Goal: Information Seeking & Learning: Learn about a topic

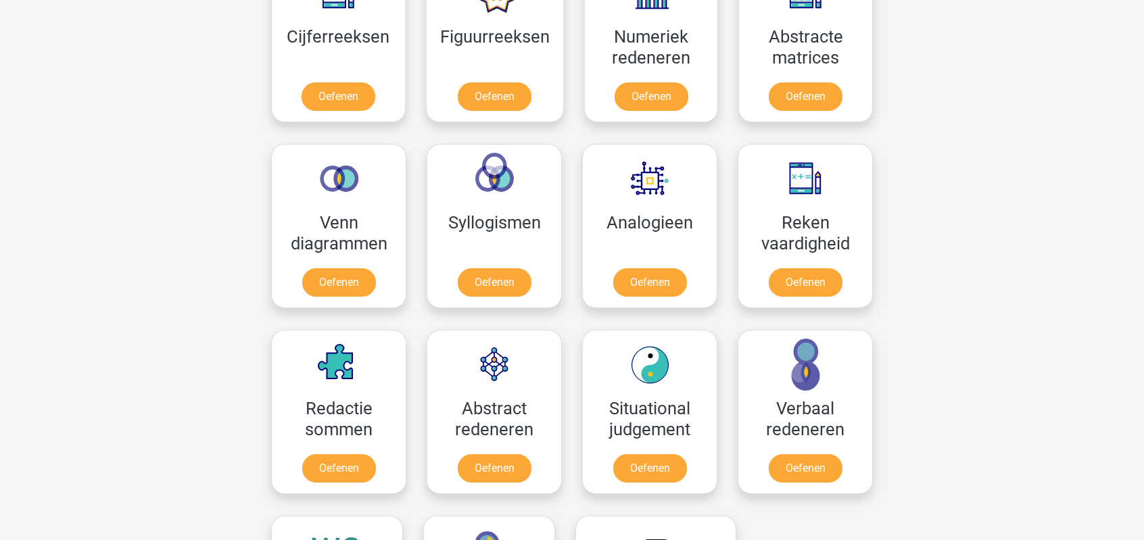
scroll to position [608, 0]
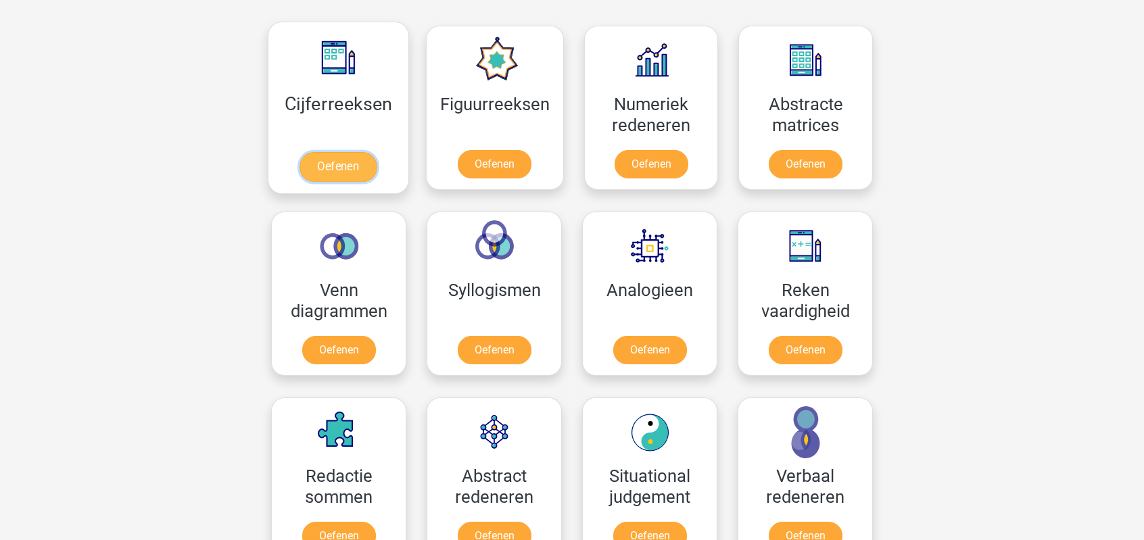
click at [343, 170] on link "Oefenen" at bounding box center [337, 167] width 77 height 30
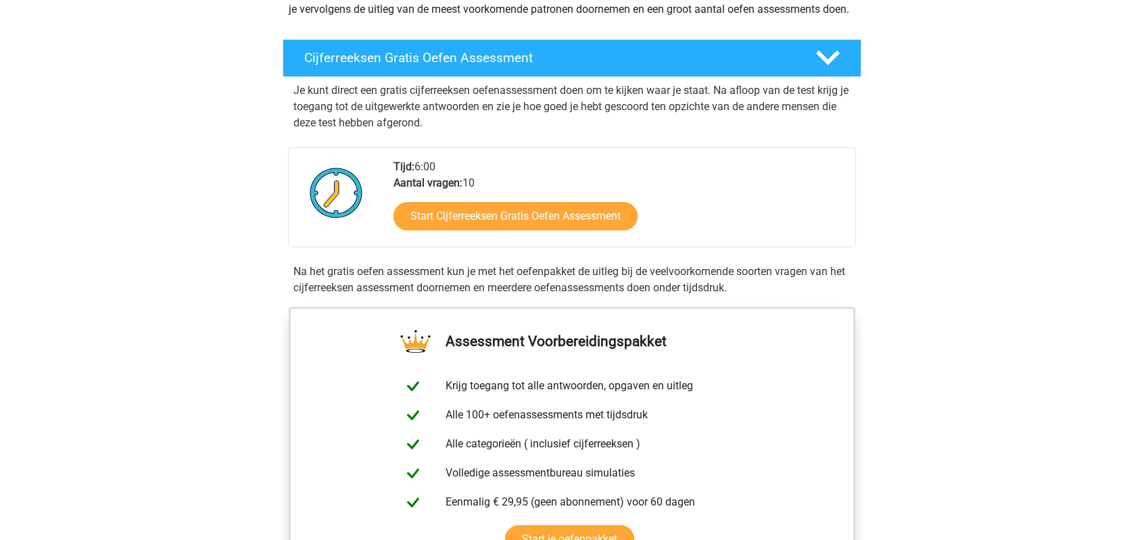
scroll to position [135, 0]
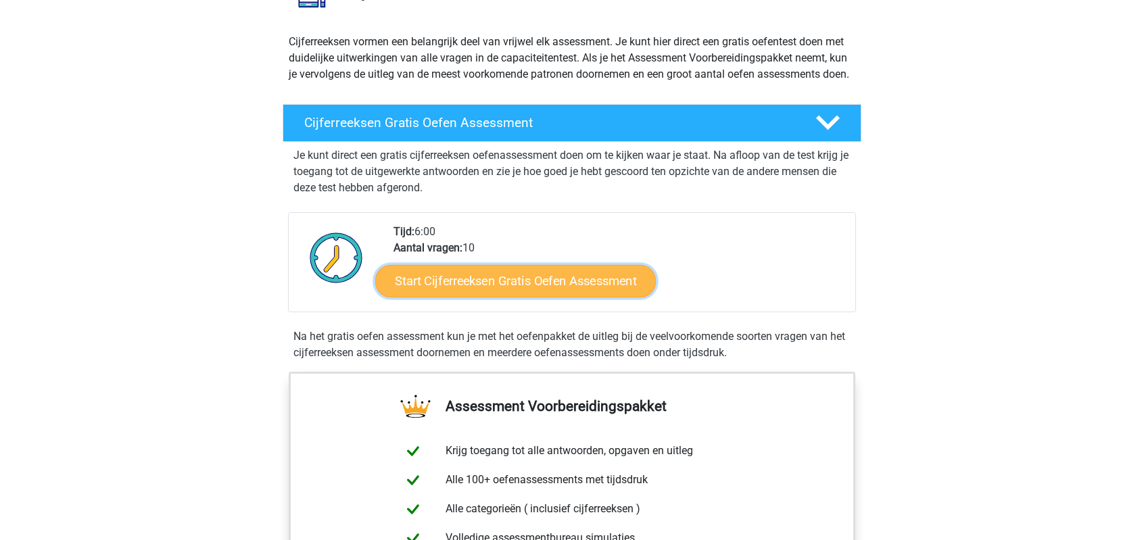
click at [543, 291] on link "Start Cijferreeksen Gratis Oefen Assessment" at bounding box center [515, 280] width 280 height 32
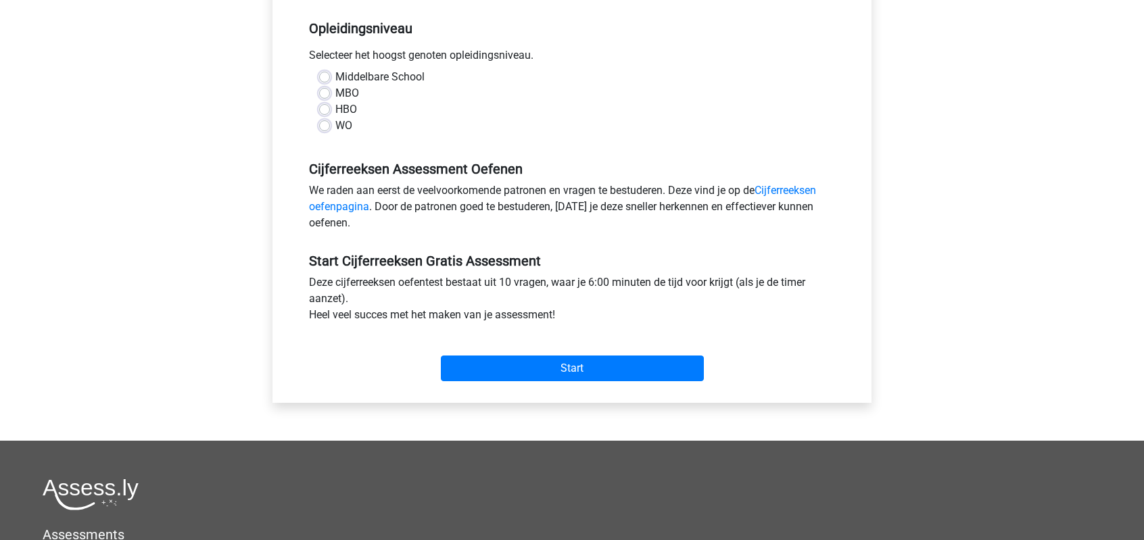
scroll to position [68, 0]
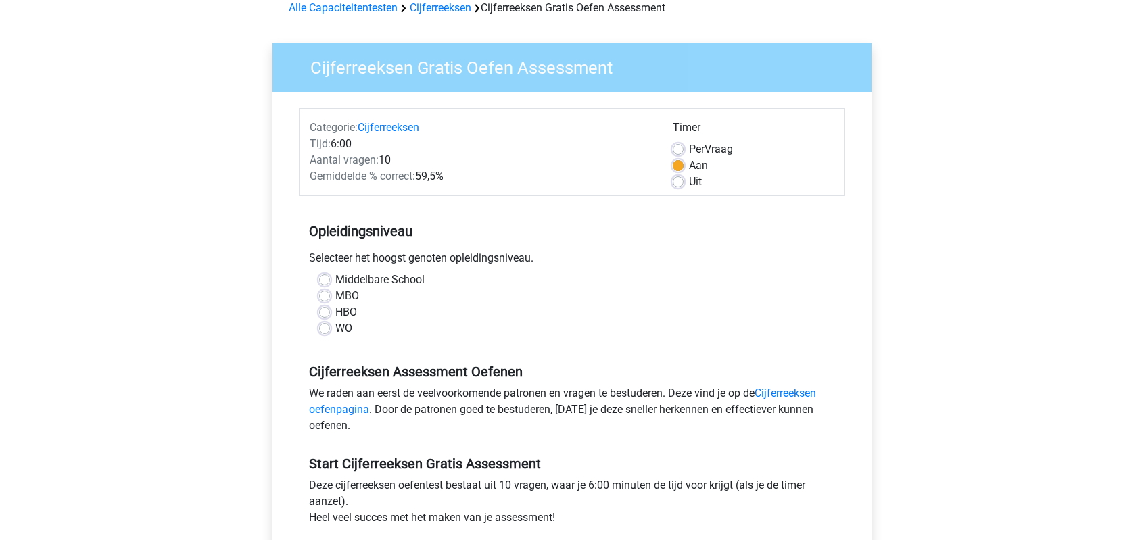
click at [335, 329] on label "WO" at bounding box center [343, 328] width 17 height 16
click at [327, 329] on input "WO" at bounding box center [324, 327] width 11 height 14
radio input "true"
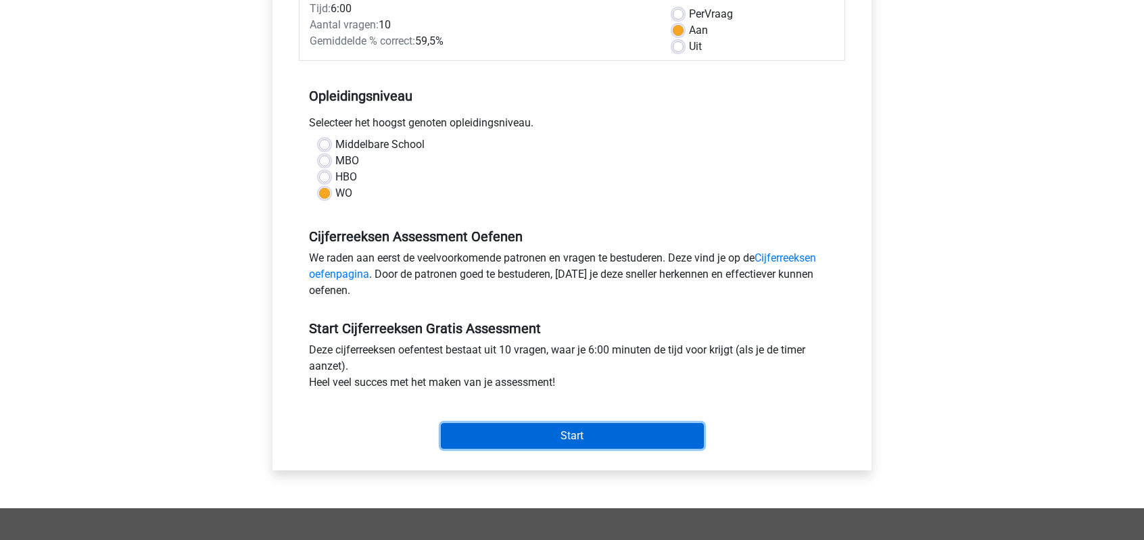
click at [540, 429] on input "Start" at bounding box center [572, 436] width 263 height 26
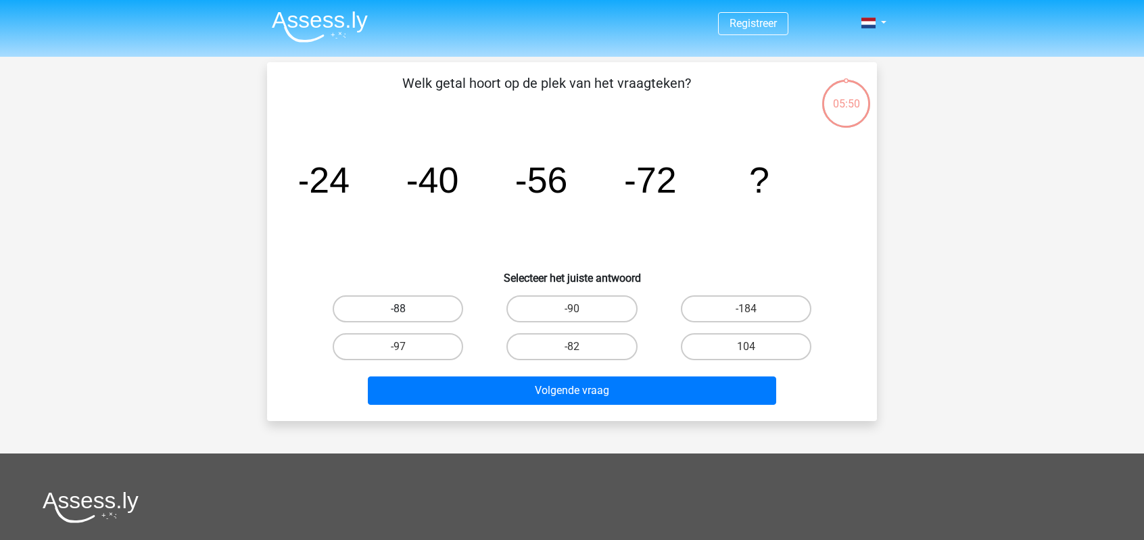
click at [414, 311] on label "-88" at bounding box center [398, 308] width 130 height 27
click at [407, 311] on input "-88" at bounding box center [402, 313] width 9 height 9
radio input "true"
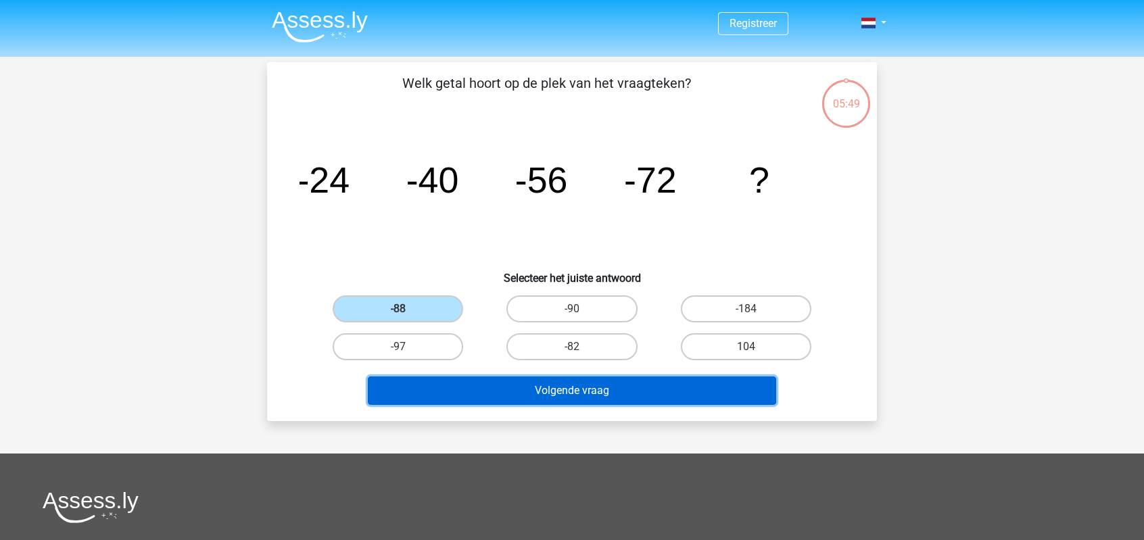
click at [565, 394] on button "Volgende vraag" at bounding box center [572, 390] width 409 height 28
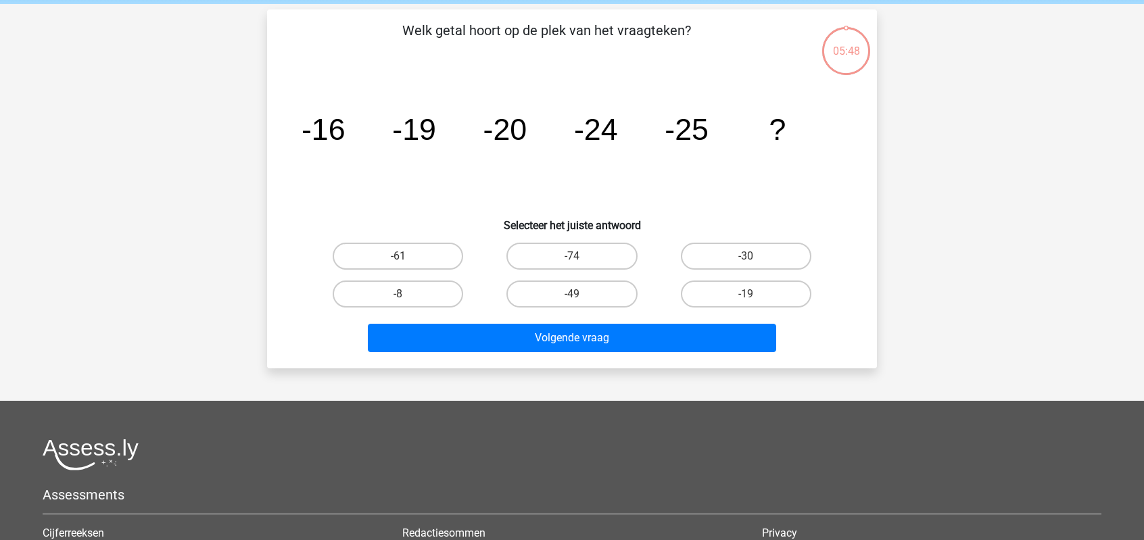
scroll to position [62, 0]
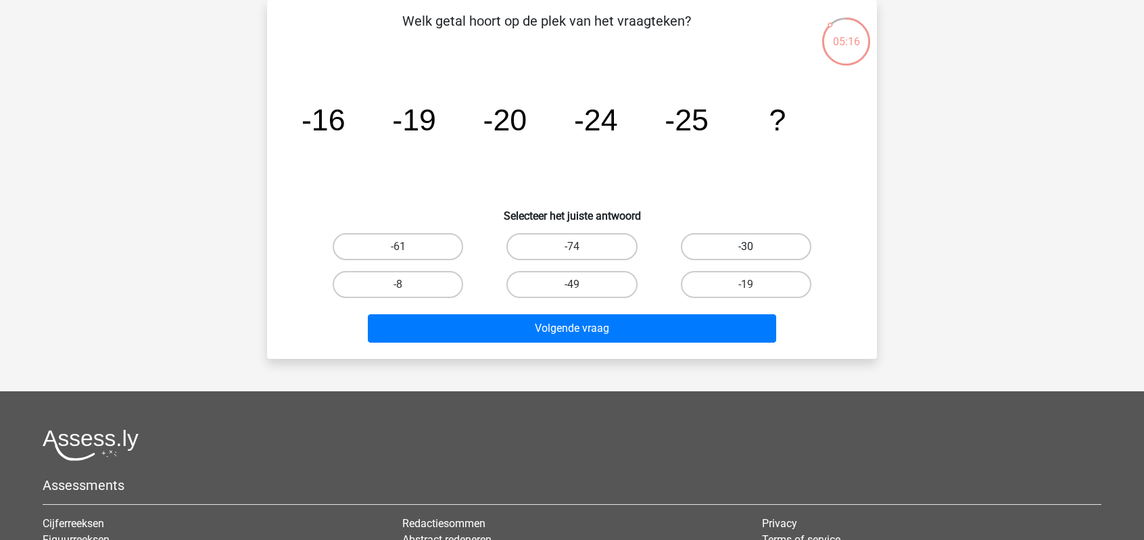
click at [767, 249] on label "-30" at bounding box center [746, 246] width 130 height 27
click at [754, 249] on input "-30" at bounding box center [750, 251] width 9 height 9
radio input "true"
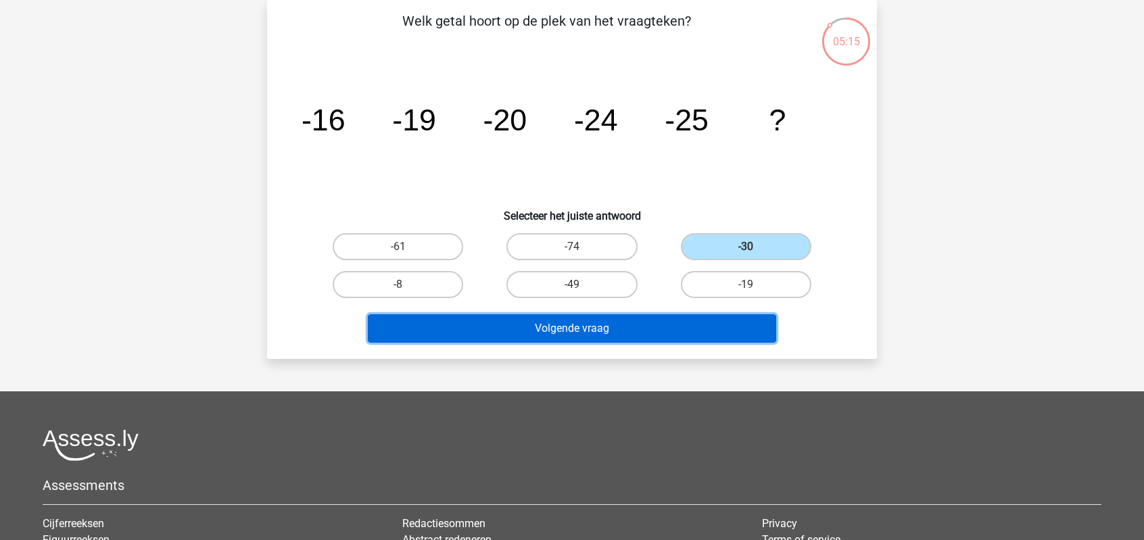
click at [616, 329] on button "Volgende vraag" at bounding box center [572, 328] width 409 height 28
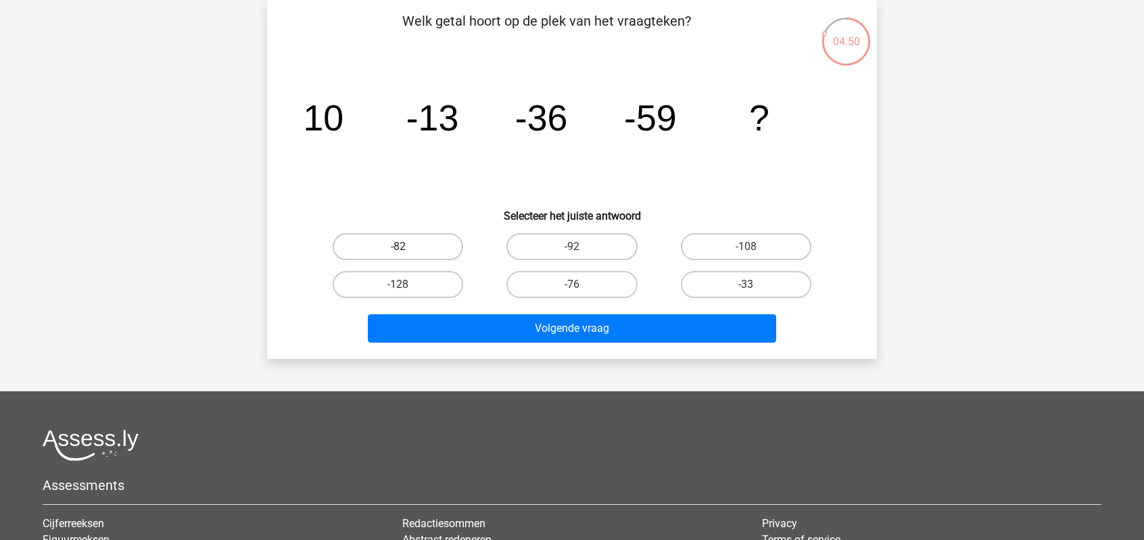
click at [414, 247] on label "-82" at bounding box center [398, 246] width 130 height 27
click at [407, 247] on input "-82" at bounding box center [402, 251] width 9 height 9
radio input "true"
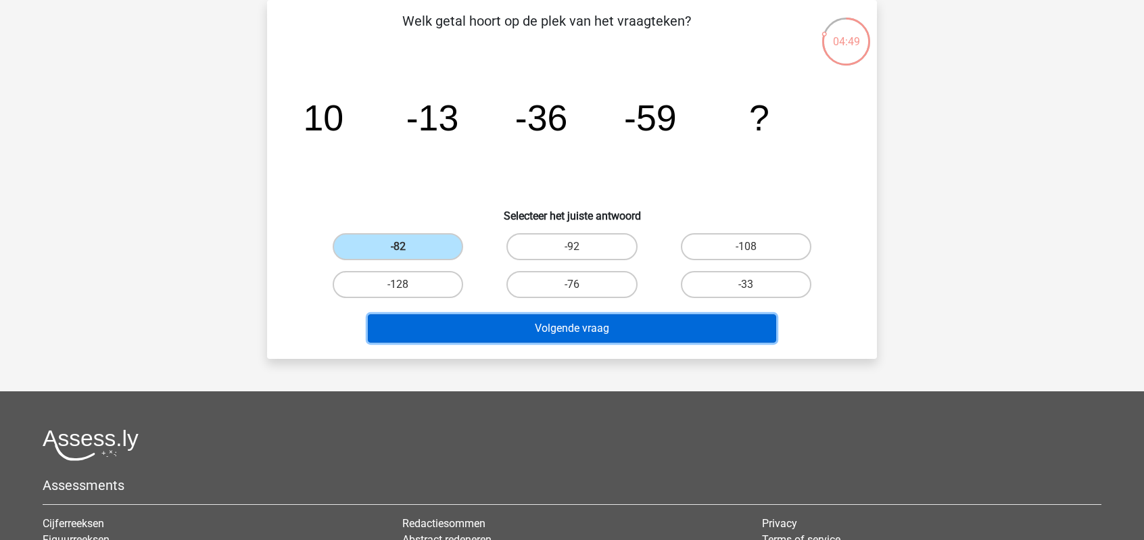
click at [529, 320] on button "Volgende vraag" at bounding box center [572, 328] width 409 height 28
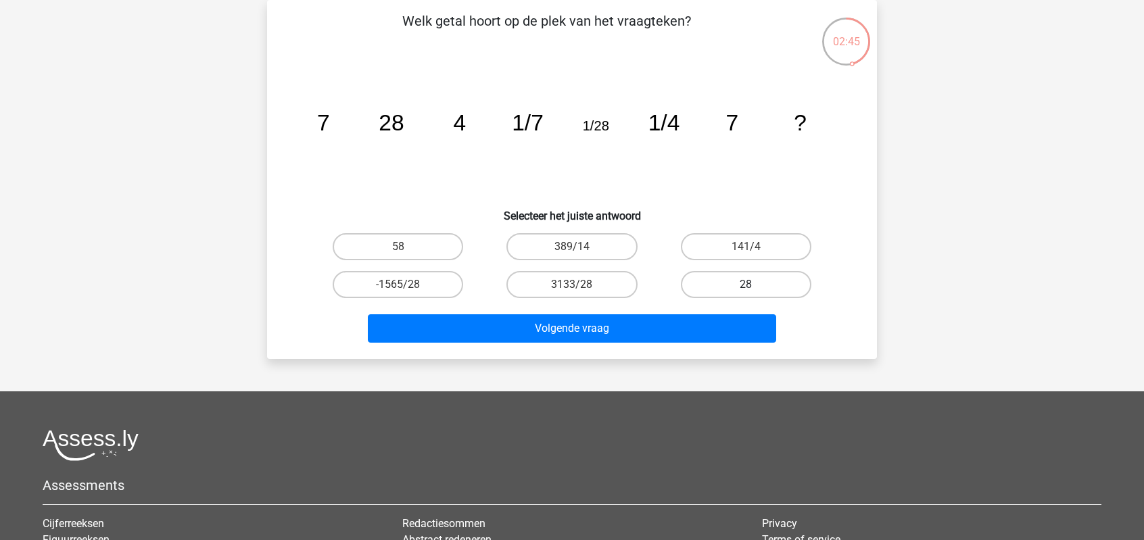
click at [760, 290] on label "28" at bounding box center [746, 284] width 130 height 27
click at [754, 290] on input "28" at bounding box center [750, 289] width 9 height 9
radio input "true"
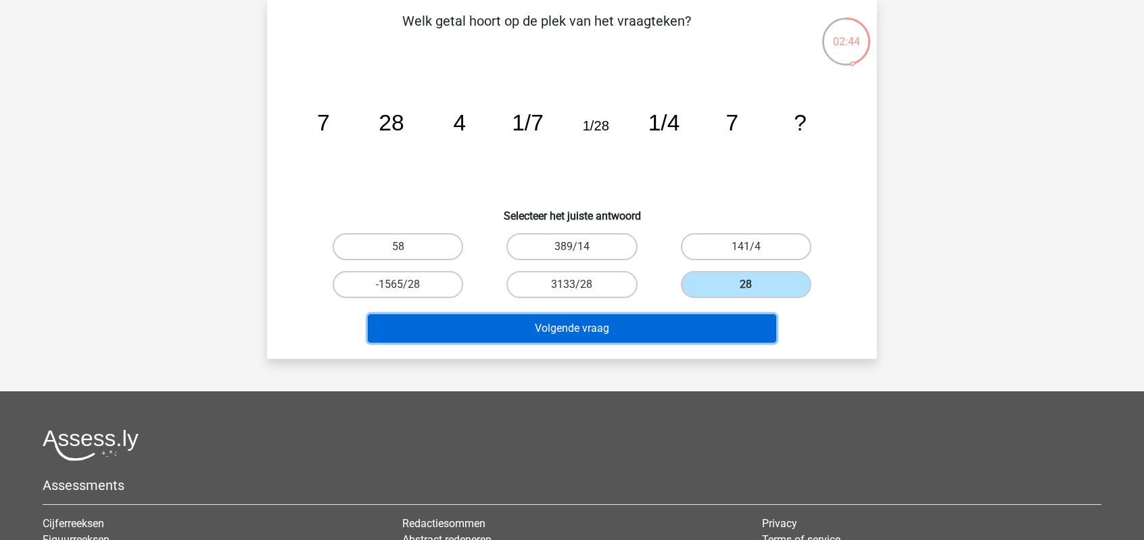
click at [551, 329] on button "Volgende vraag" at bounding box center [572, 328] width 409 height 28
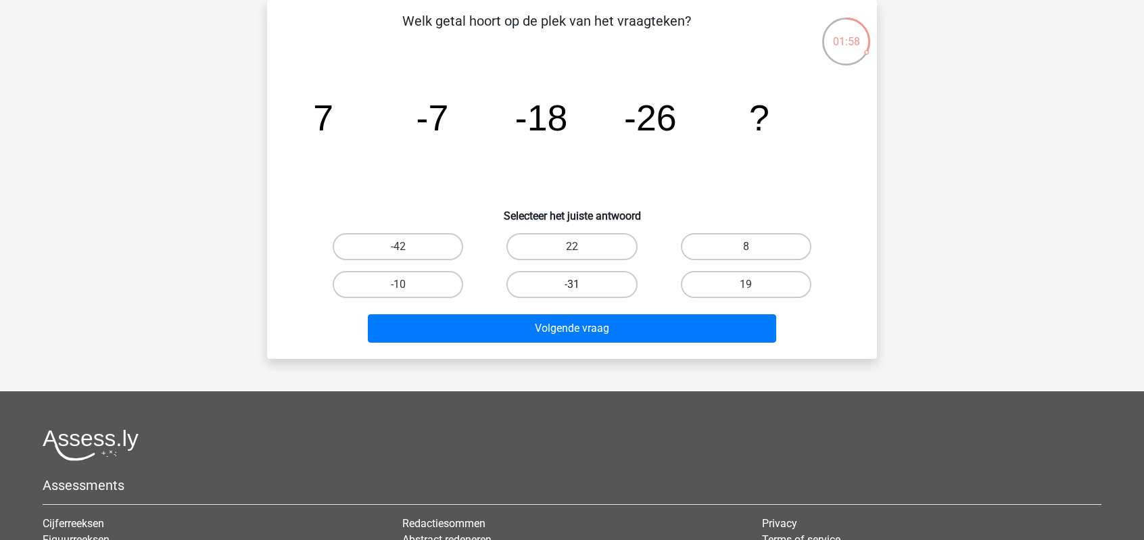
click at [556, 279] on label "-31" at bounding box center [571, 284] width 130 height 27
click at [572, 285] on input "-31" at bounding box center [576, 289] width 9 height 9
radio input "true"
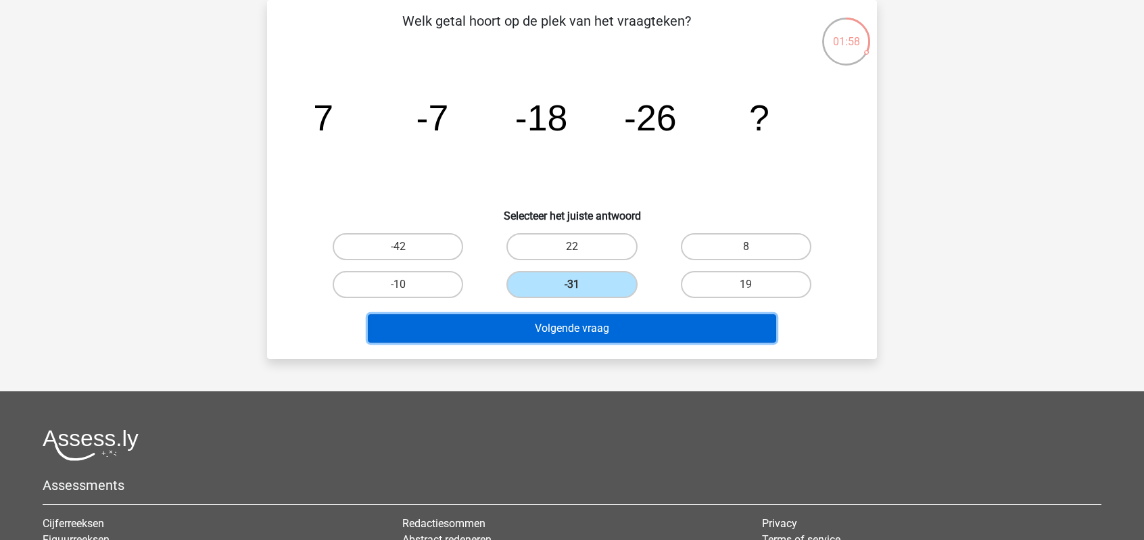
click at [576, 326] on button "Volgende vraag" at bounding box center [572, 328] width 409 height 28
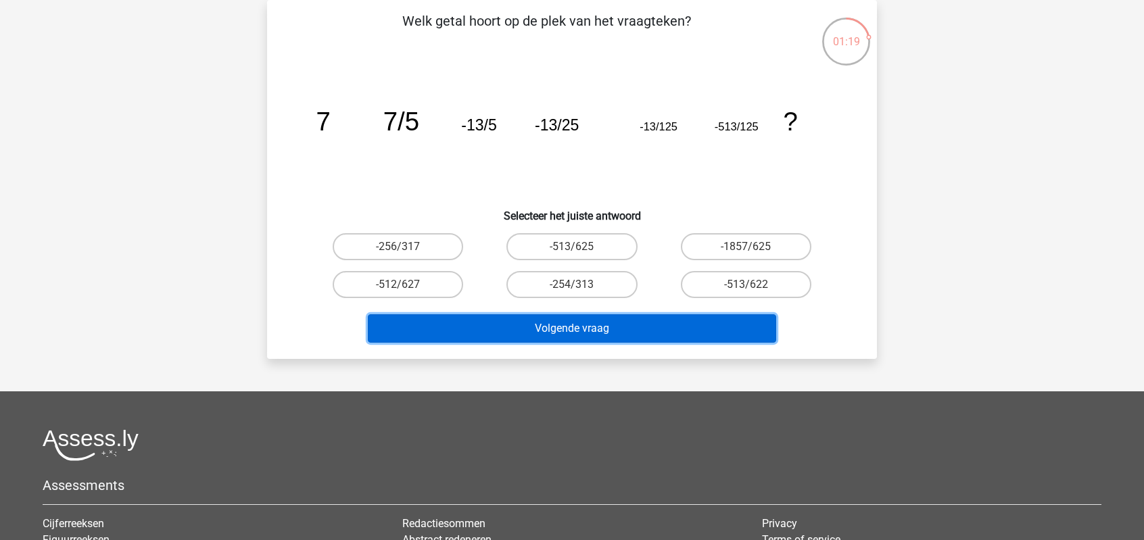
click at [625, 331] on button "Volgende vraag" at bounding box center [572, 328] width 409 height 28
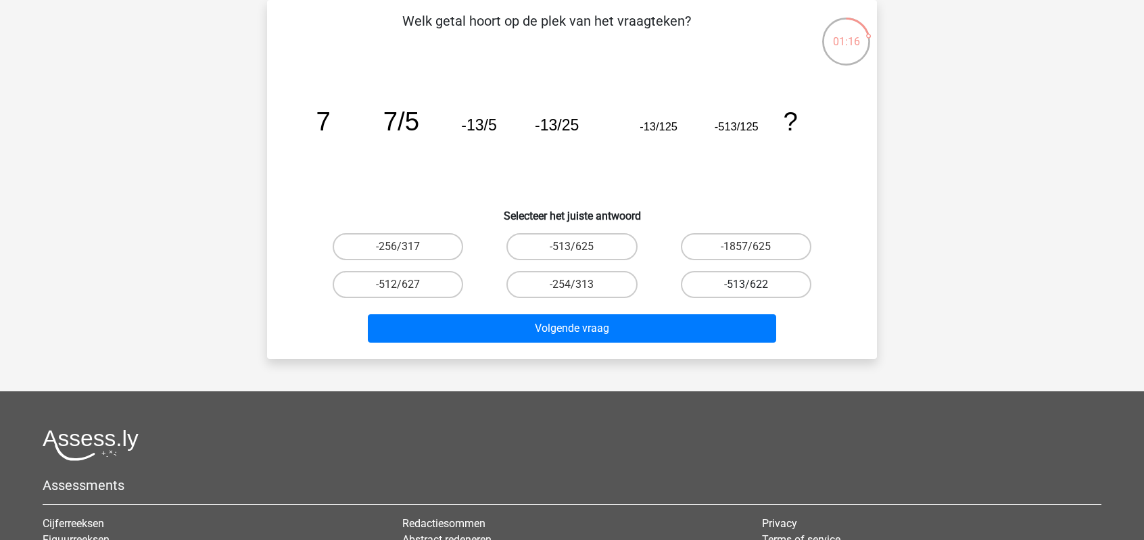
click at [737, 287] on label "-513/622" at bounding box center [746, 284] width 130 height 27
click at [746, 287] on input "-513/622" at bounding box center [750, 289] width 9 height 9
radio input "true"
click at [588, 247] on label "-513/625" at bounding box center [571, 246] width 130 height 27
click at [581, 247] on input "-513/625" at bounding box center [576, 251] width 9 height 9
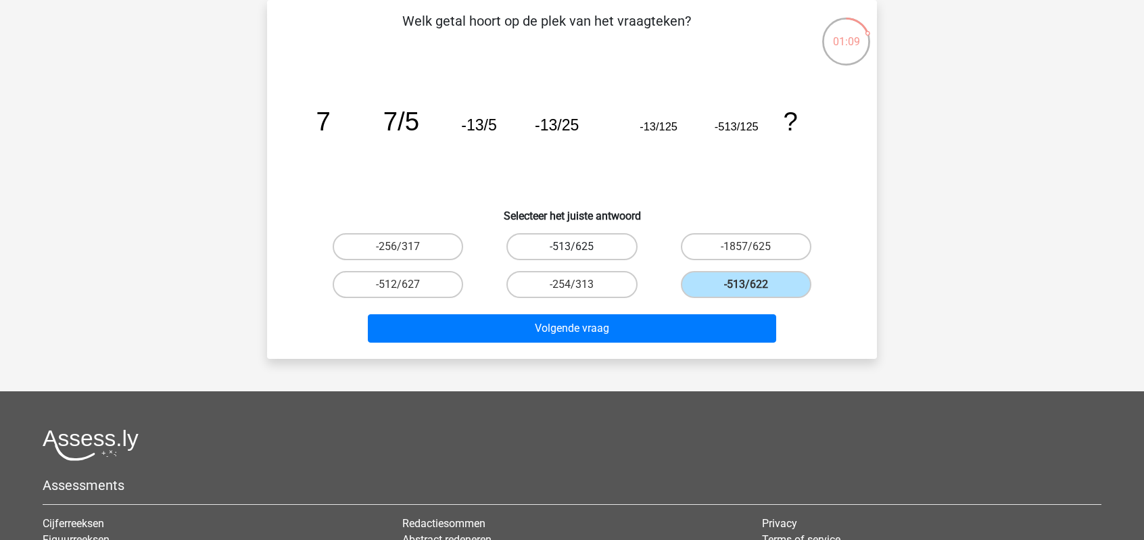
radio input "true"
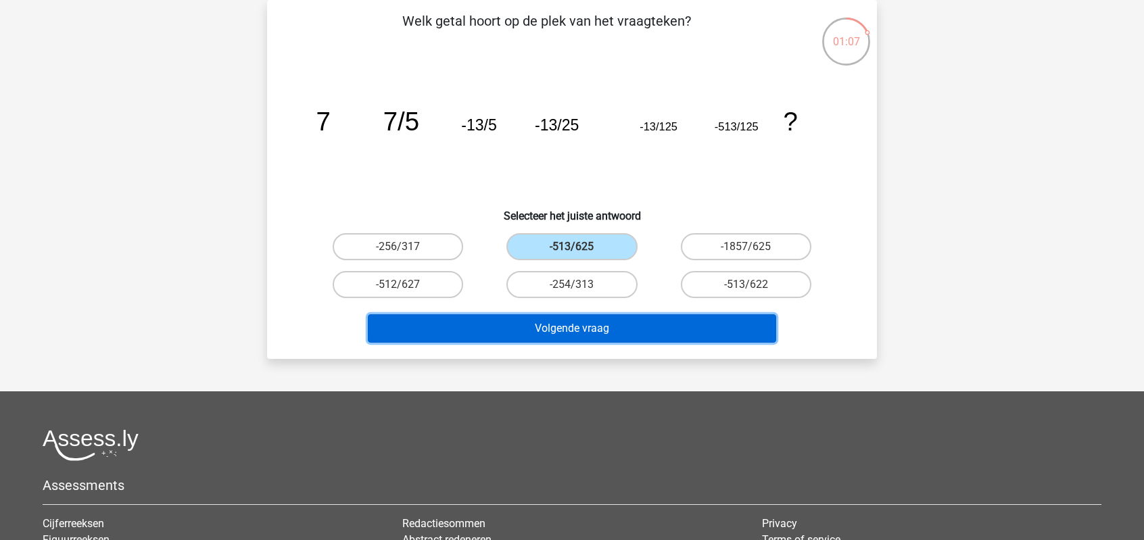
click at [590, 326] on button "Volgende vraag" at bounding box center [572, 328] width 409 height 28
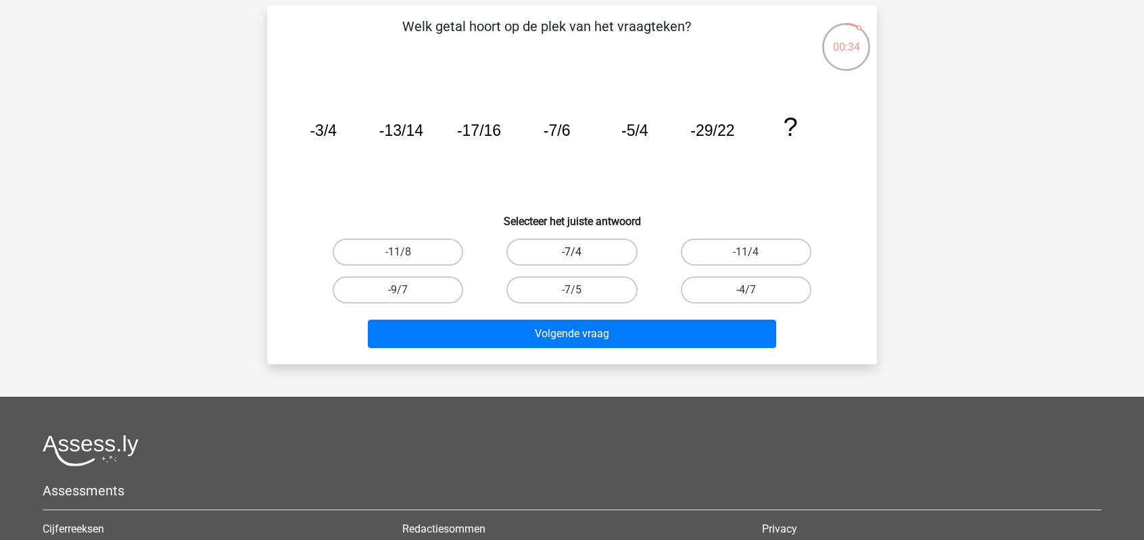
scroll to position [68, 0]
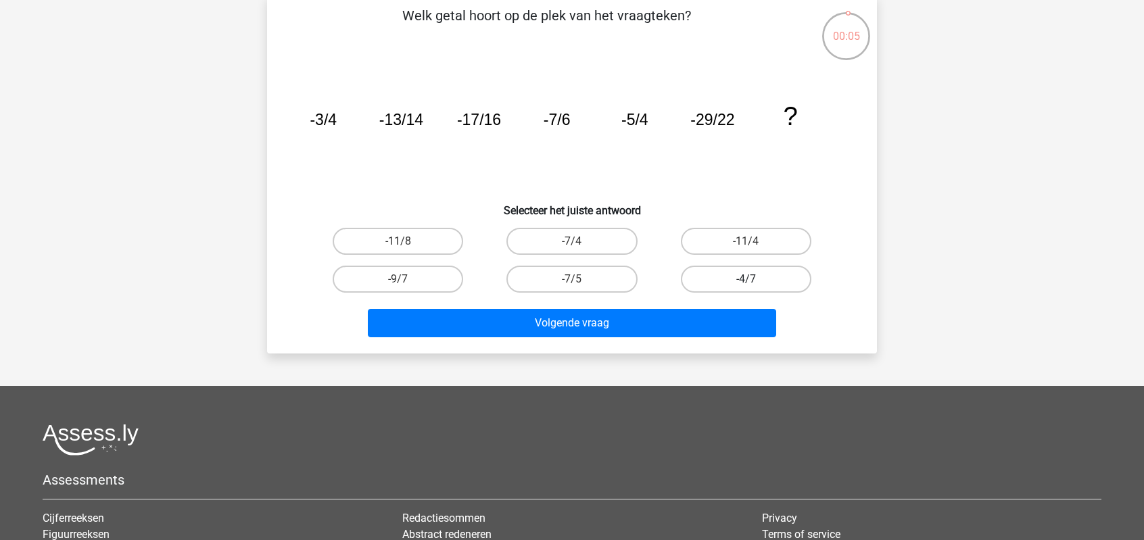
click at [725, 278] on label "-4/7" at bounding box center [746, 279] width 130 height 27
click at [746, 279] on input "-4/7" at bounding box center [750, 283] width 9 height 9
radio input "true"
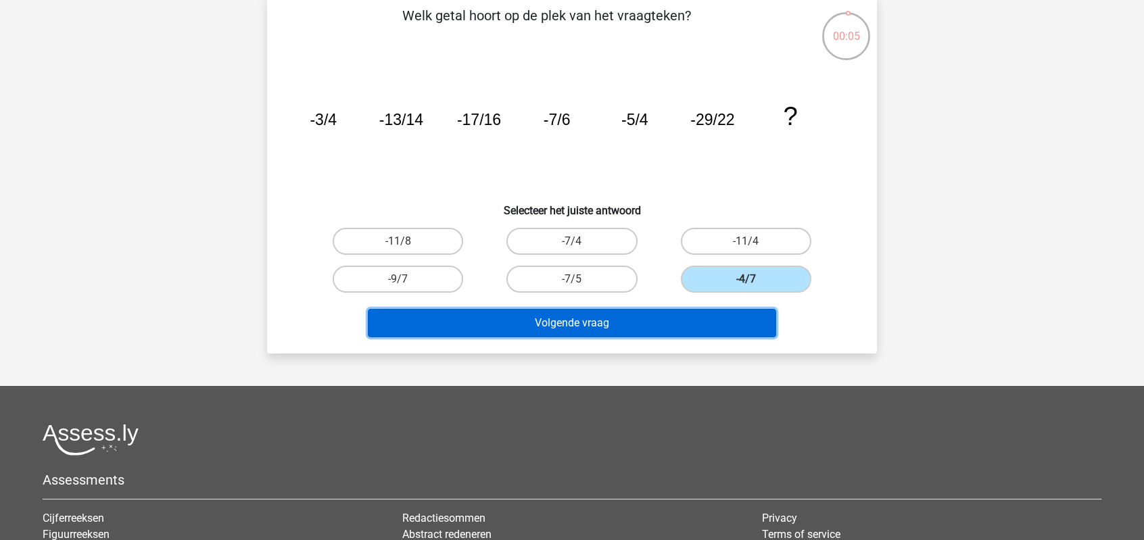
click at [673, 326] on button "Volgende vraag" at bounding box center [572, 323] width 409 height 28
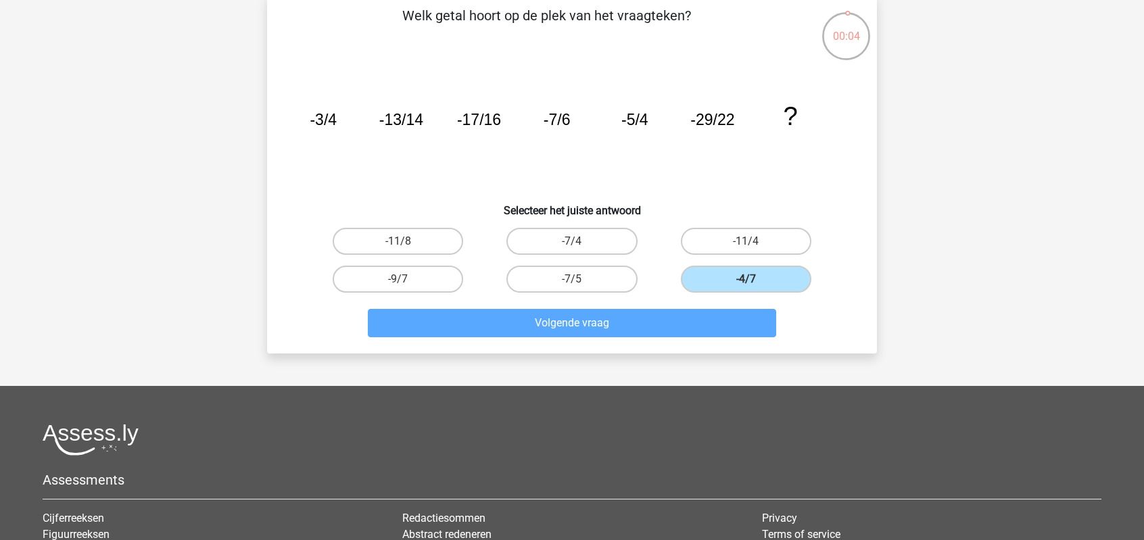
scroll to position [62, 0]
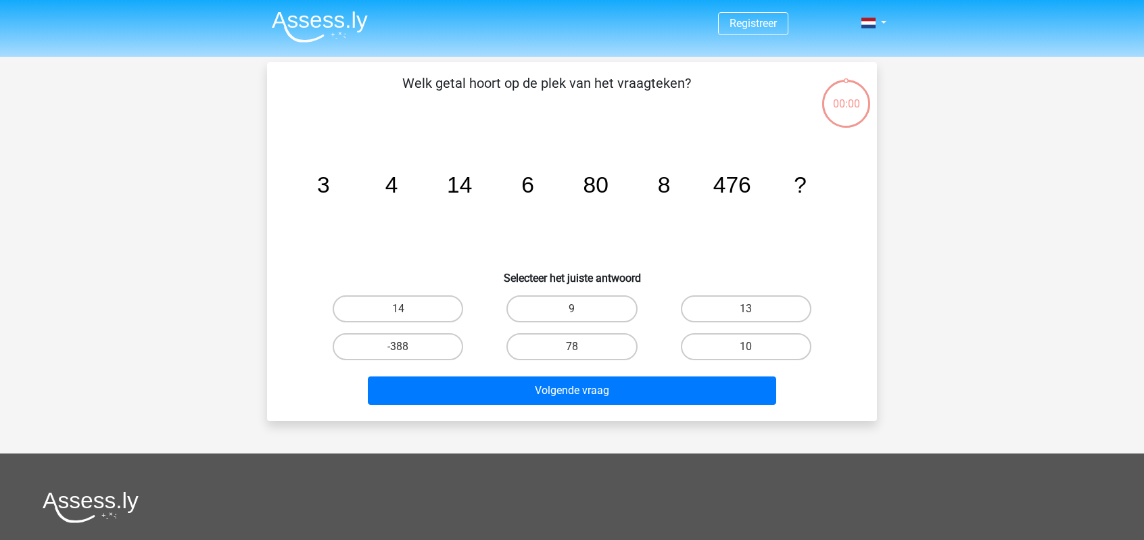
scroll to position [62, 0]
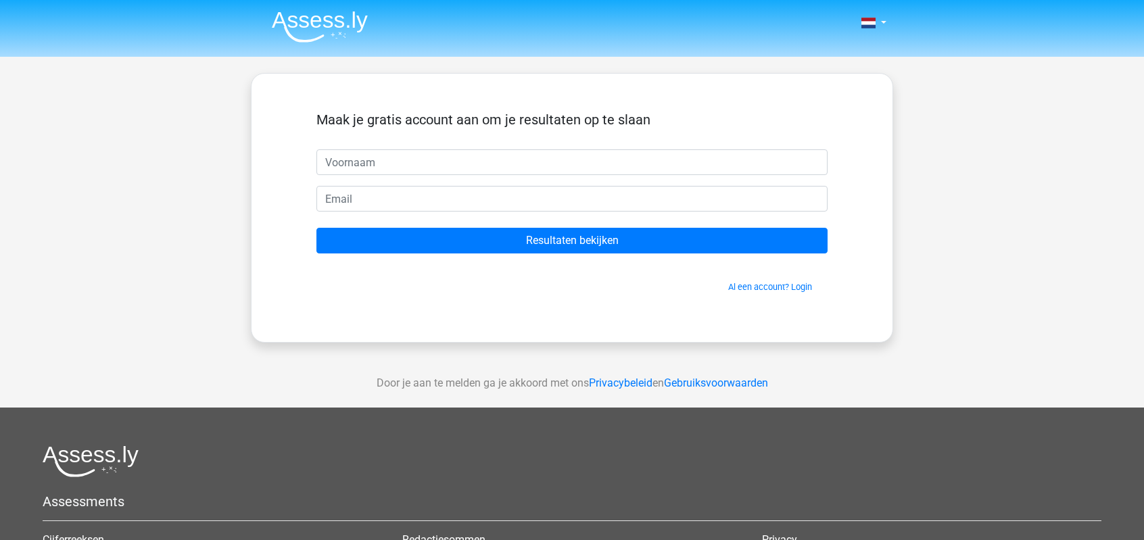
click at [387, 158] on input "text" at bounding box center [571, 162] width 511 height 26
type input "Bart"
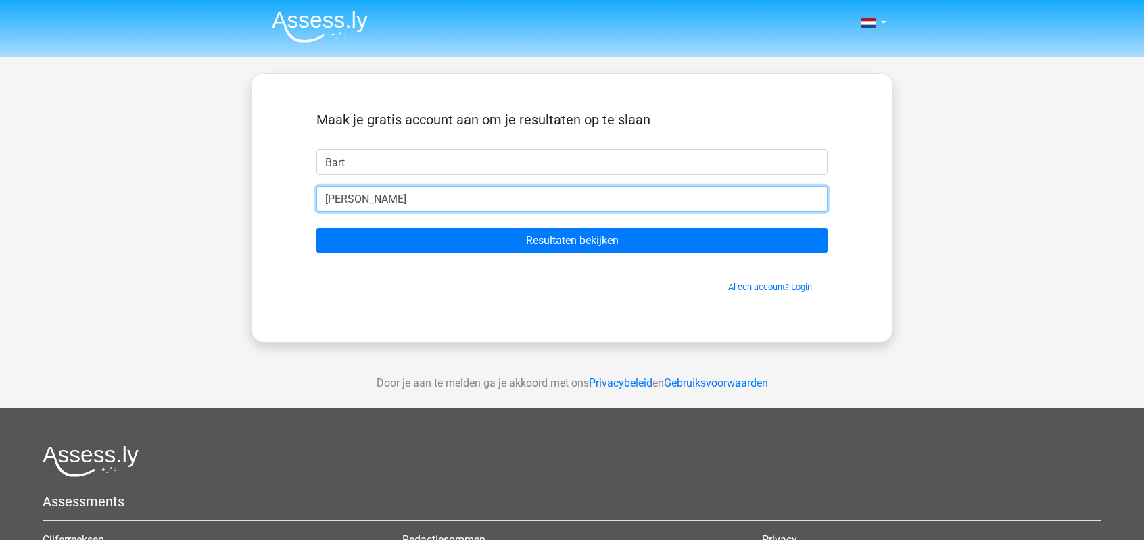
type input "b.denijs@telenet.be"
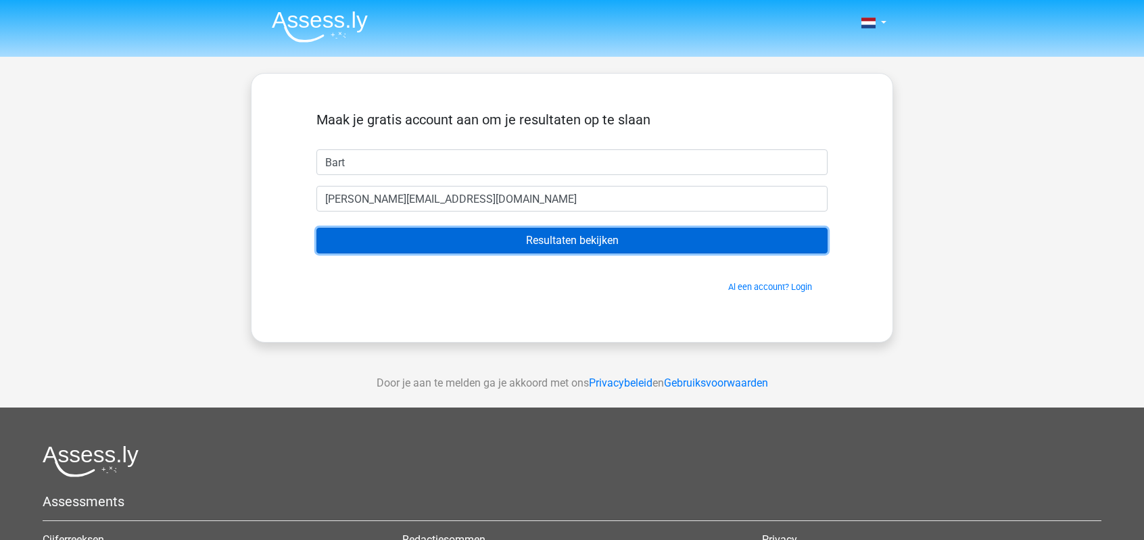
click at [560, 242] on input "Resultaten bekijken" at bounding box center [571, 241] width 511 height 26
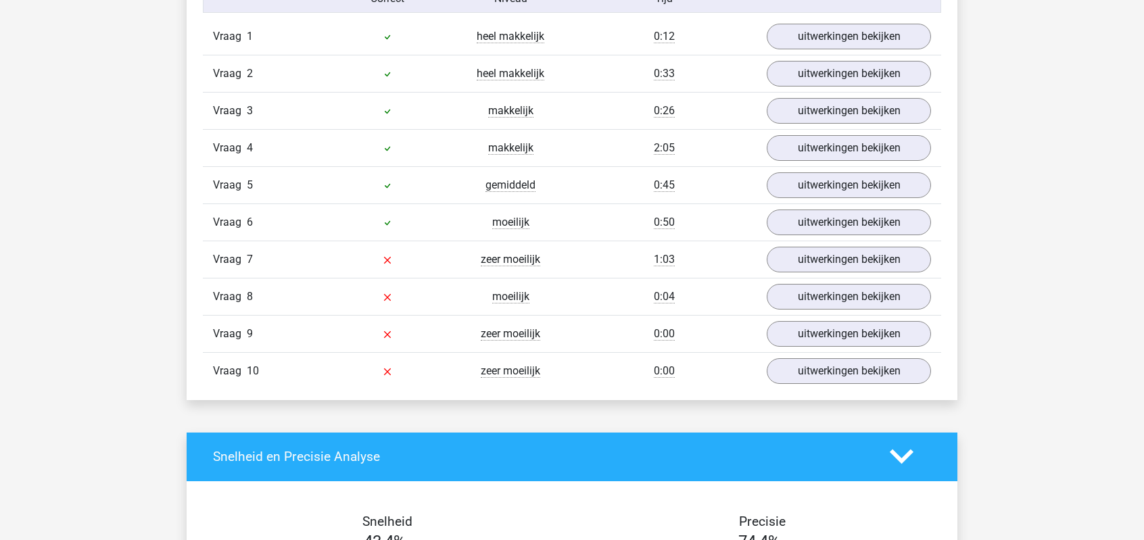
scroll to position [1081, 0]
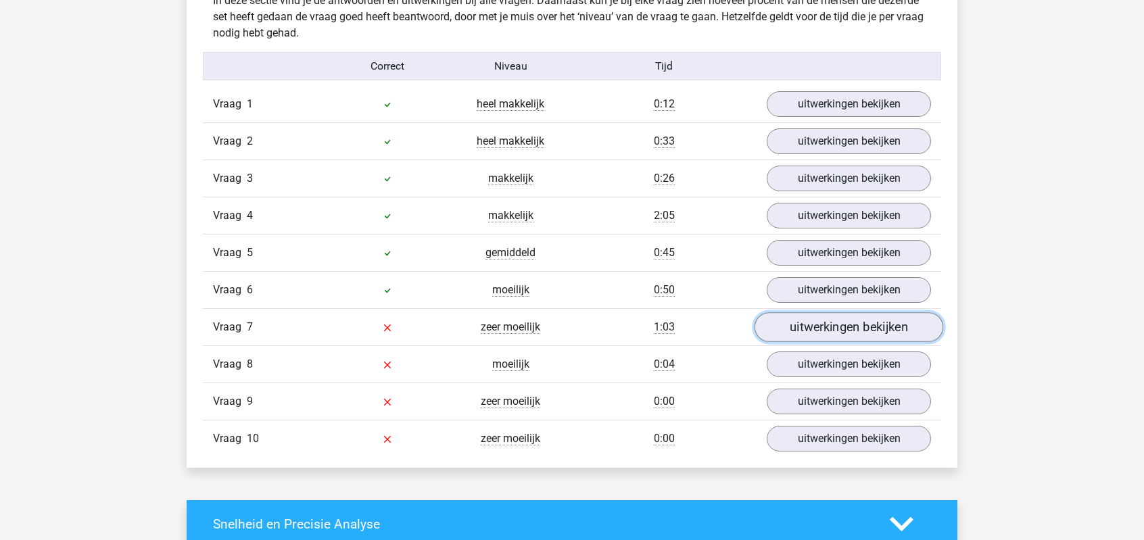
click at [815, 323] on link "uitwerkingen bekijken" at bounding box center [848, 327] width 189 height 30
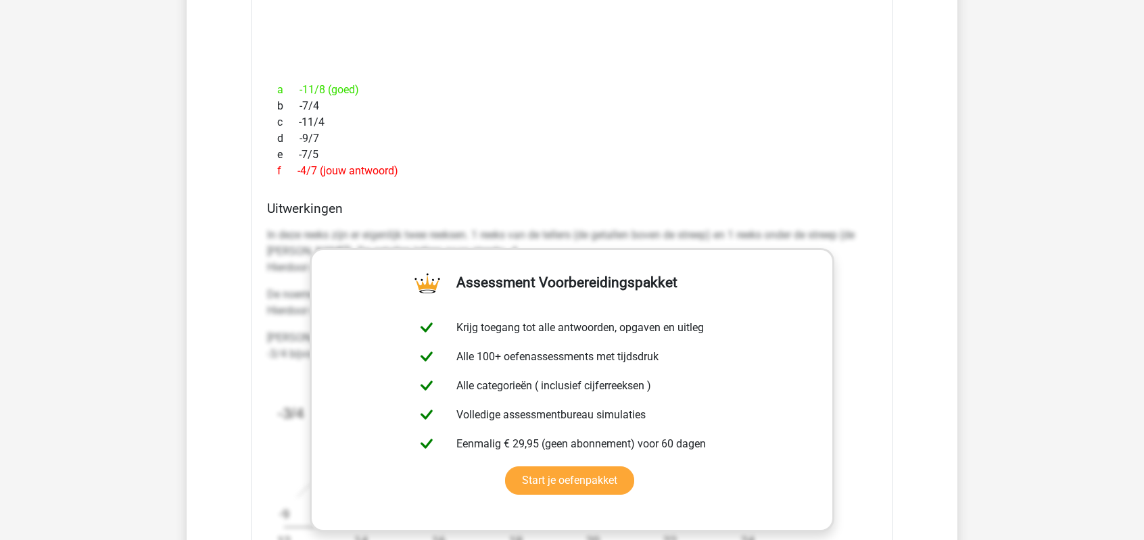
scroll to position [1419, 0]
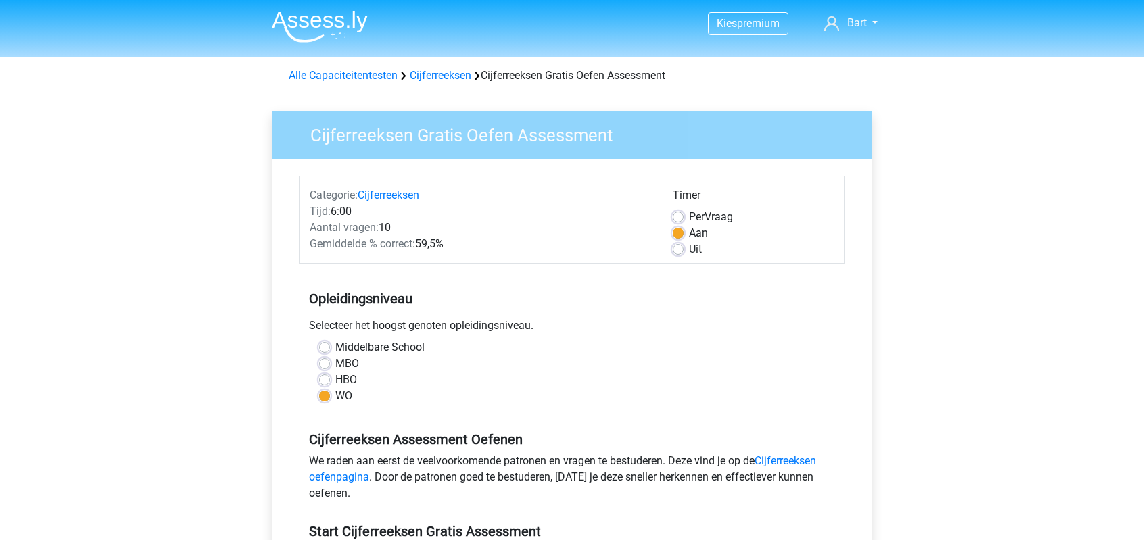
scroll to position [203, 0]
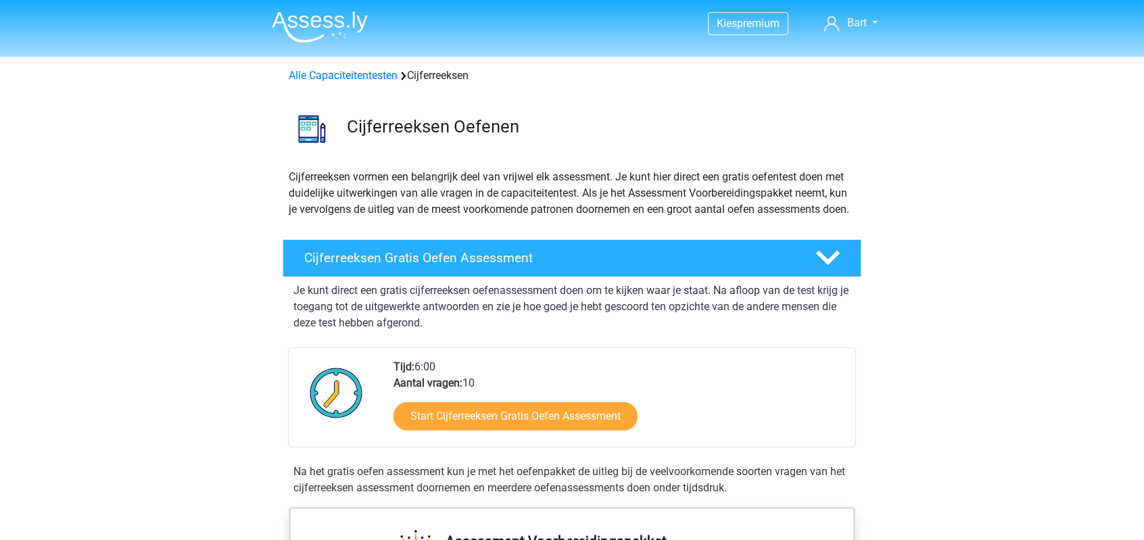
scroll to position [135, 0]
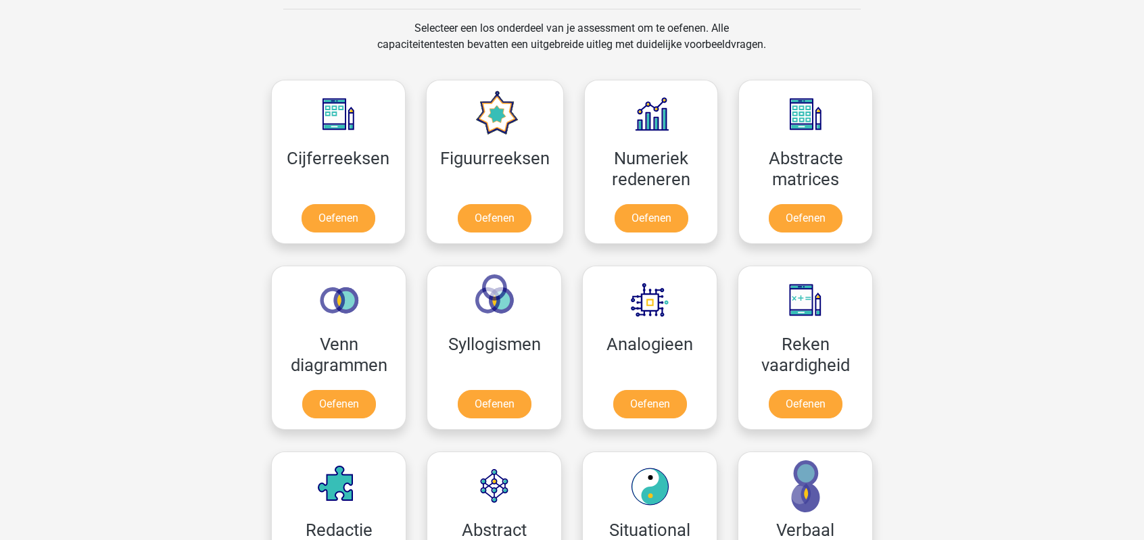
scroll to position [541, 0]
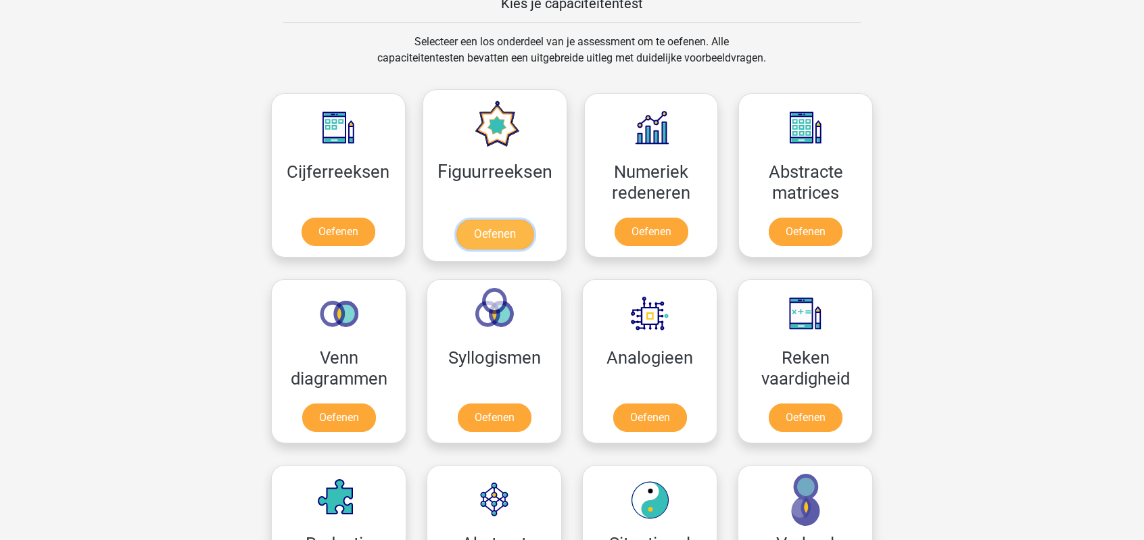
click at [490, 230] on link "Oefenen" at bounding box center [494, 235] width 77 height 30
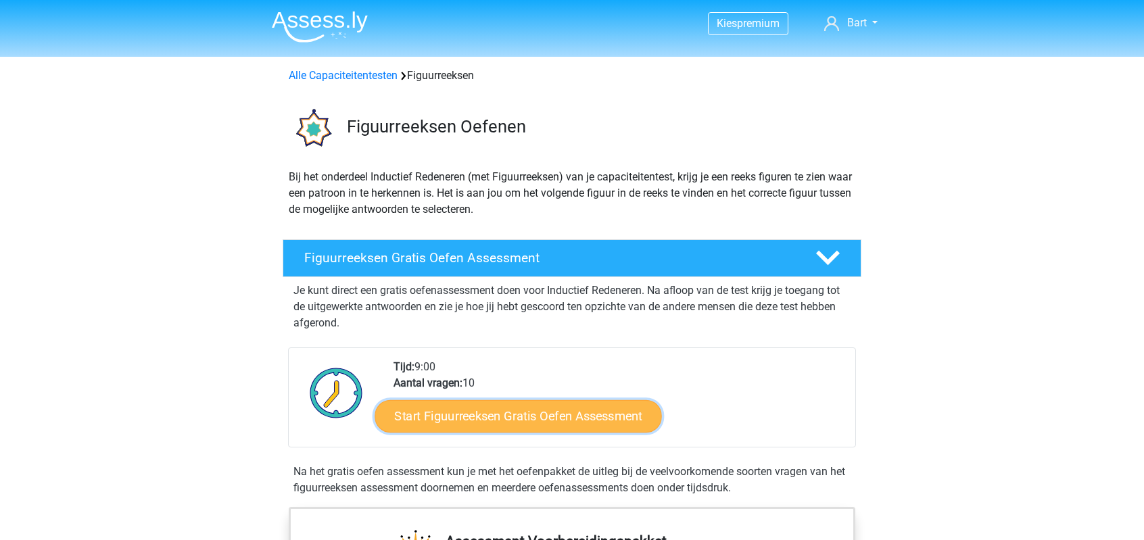
click at [485, 415] on link "Start Figuurreeksen Gratis Oefen Assessment" at bounding box center [518, 415] width 287 height 32
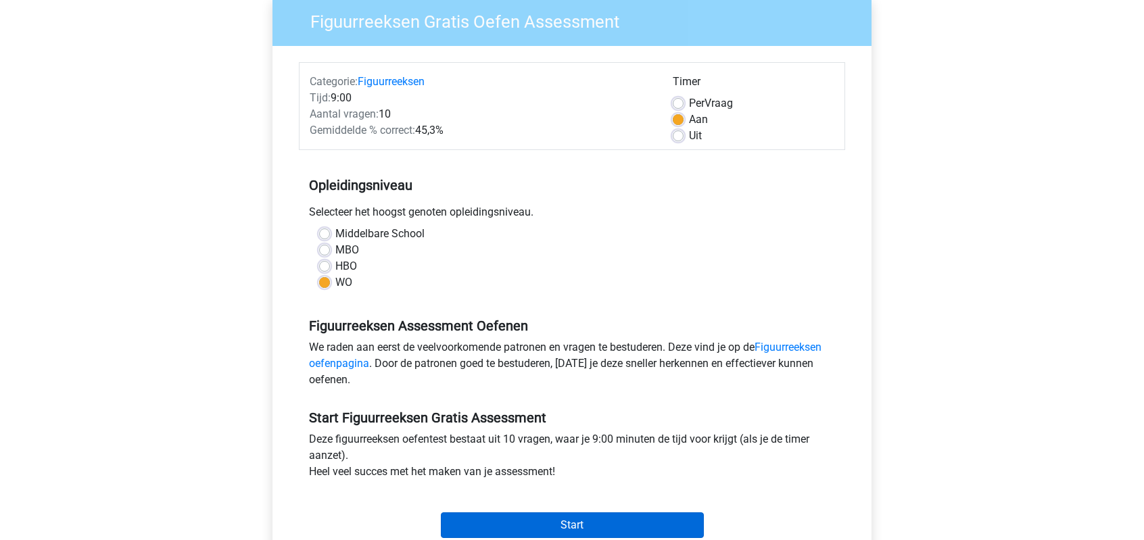
scroll to position [135, 0]
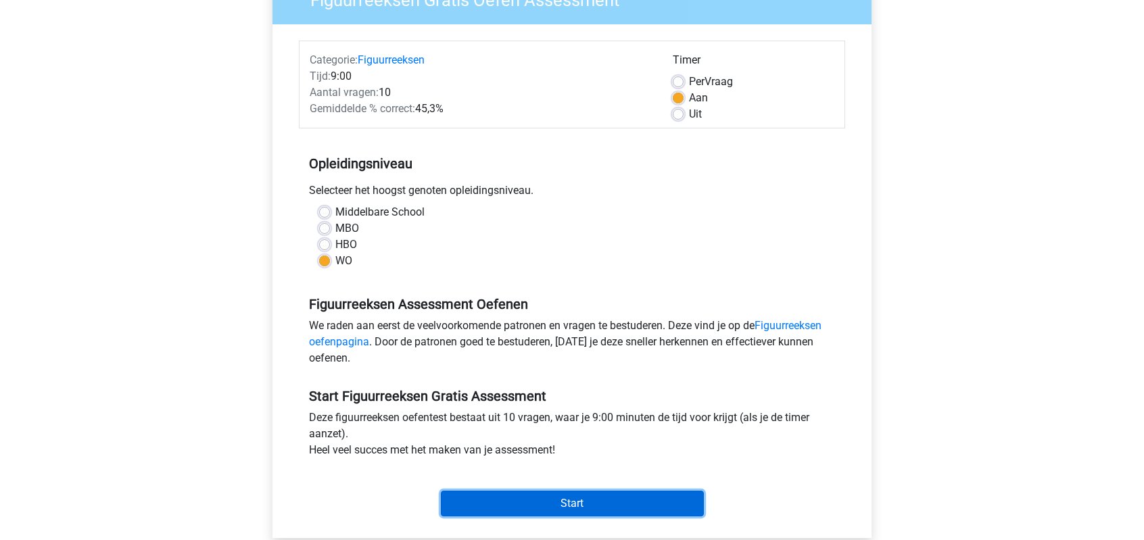
click at [612, 498] on input "Start" at bounding box center [572, 504] width 263 height 26
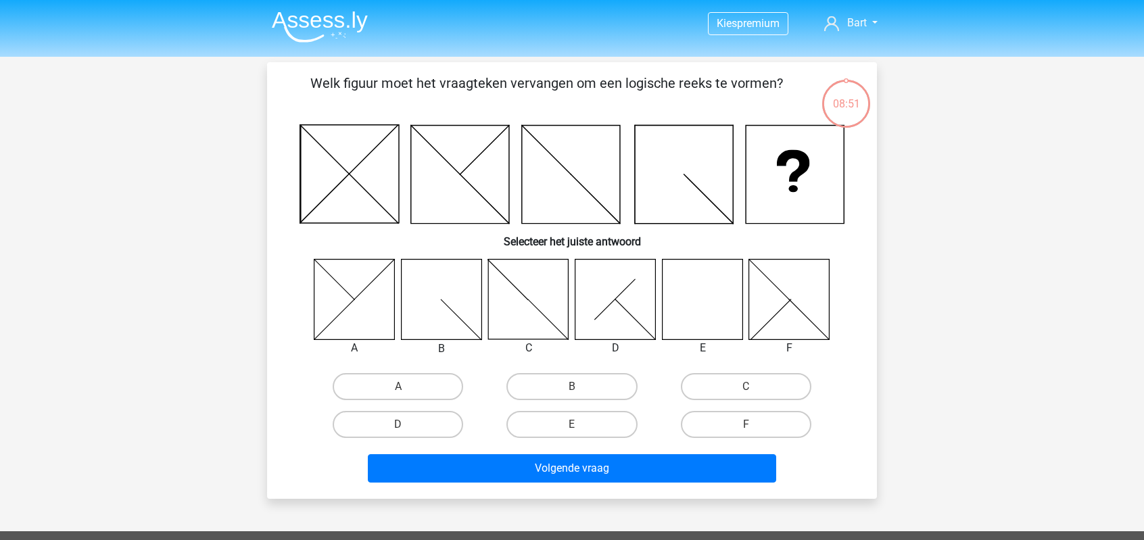
click at [727, 308] on icon at bounding box center [702, 299] width 80 height 80
click at [564, 432] on label "E" at bounding box center [571, 424] width 130 height 27
click at [572, 432] on input "E" at bounding box center [576, 428] width 9 height 9
radio input "true"
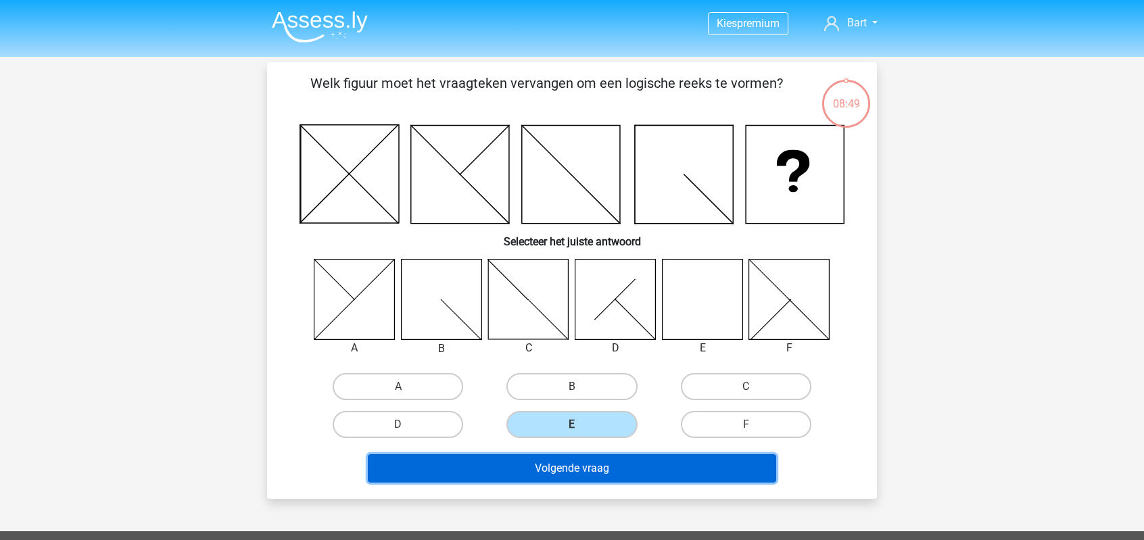
click at [574, 470] on button "Volgende vraag" at bounding box center [572, 468] width 409 height 28
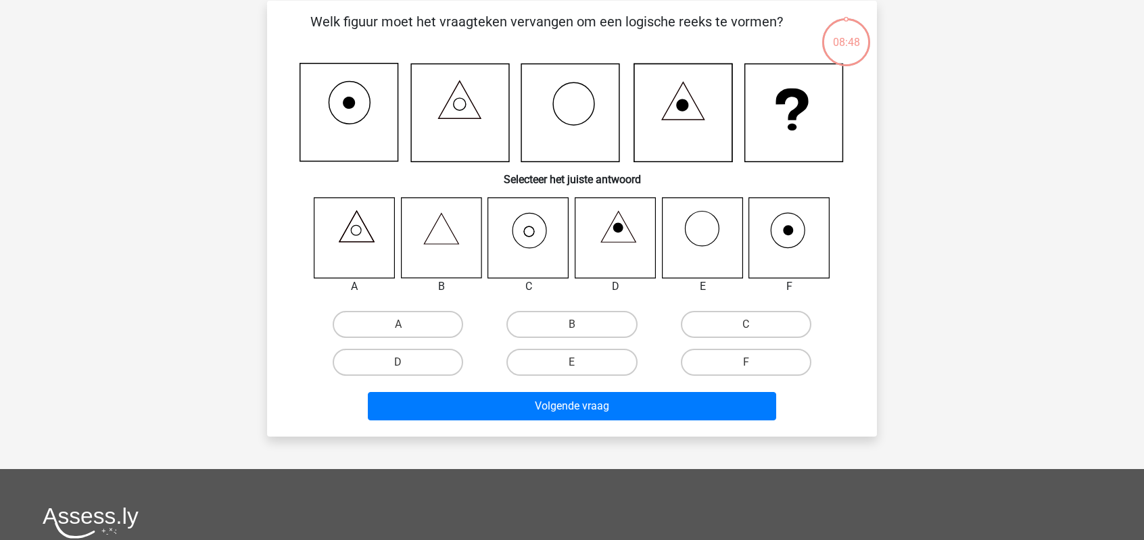
scroll to position [62, 0]
click at [730, 361] on label "F" at bounding box center [746, 361] width 130 height 27
click at [746, 362] on input "F" at bounding box center [750, 366] width 9 height 9
radio input "true"
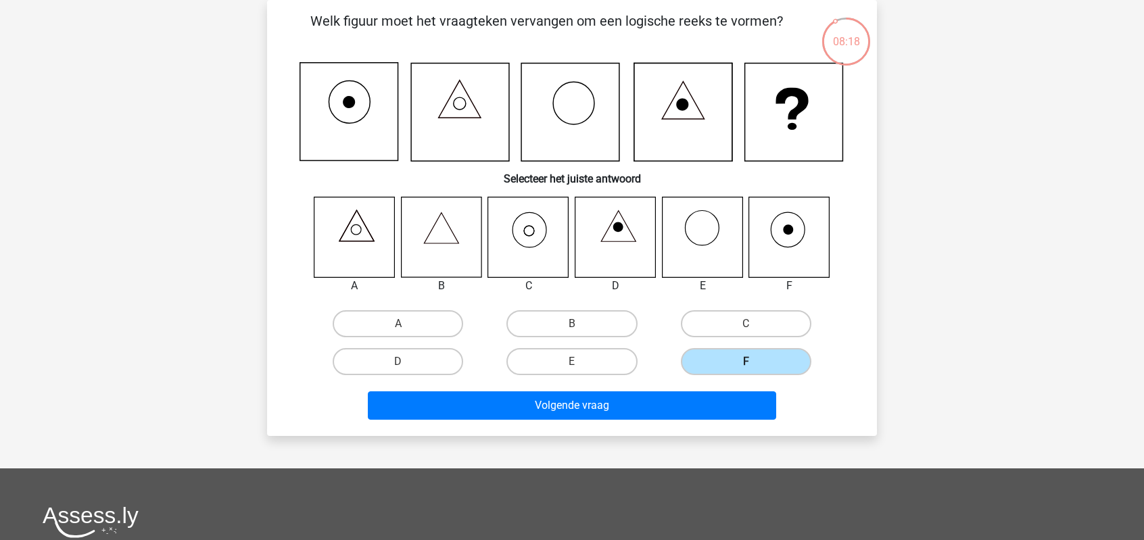
click at [730, 361] on label "F" at bounding box center [746, 361] width 130 height 27
click at [746, 362] on input "F" at bounding box center [750, 366] width 9 height 9
click at [756, 322] on label "C" at bounding box center [746, 323] width 130 height 27
click at [754, 324] on input "C" at bounding box center [750, 328] width 9 height 9
radio input "true"
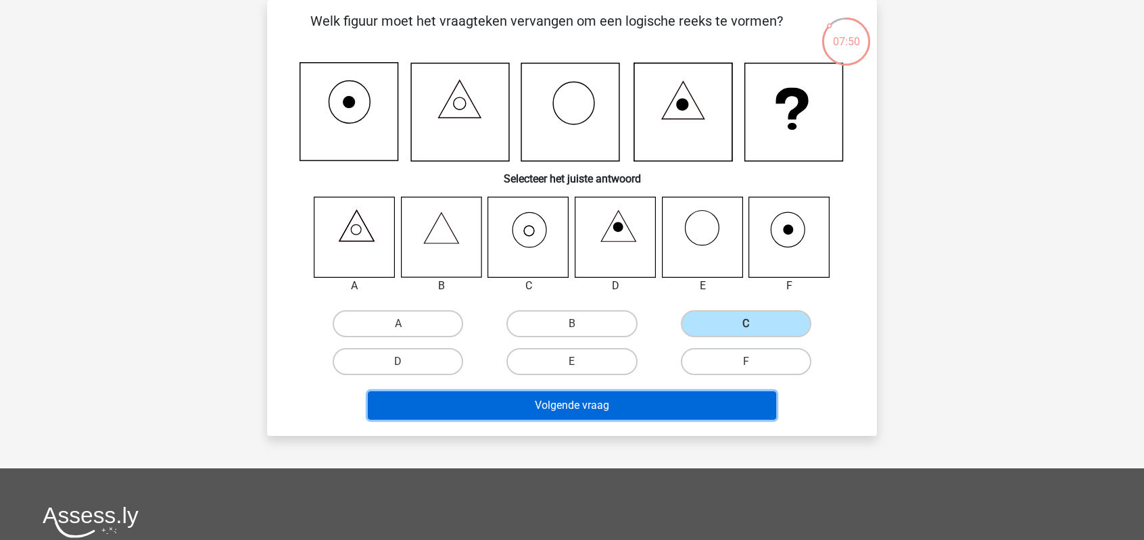
click at [633, 412] on button "Volgende vraag" at bounding box center [572, 405] width 409 height 28
